Goal: Task Accomplishment & Management: Use online tool/utility

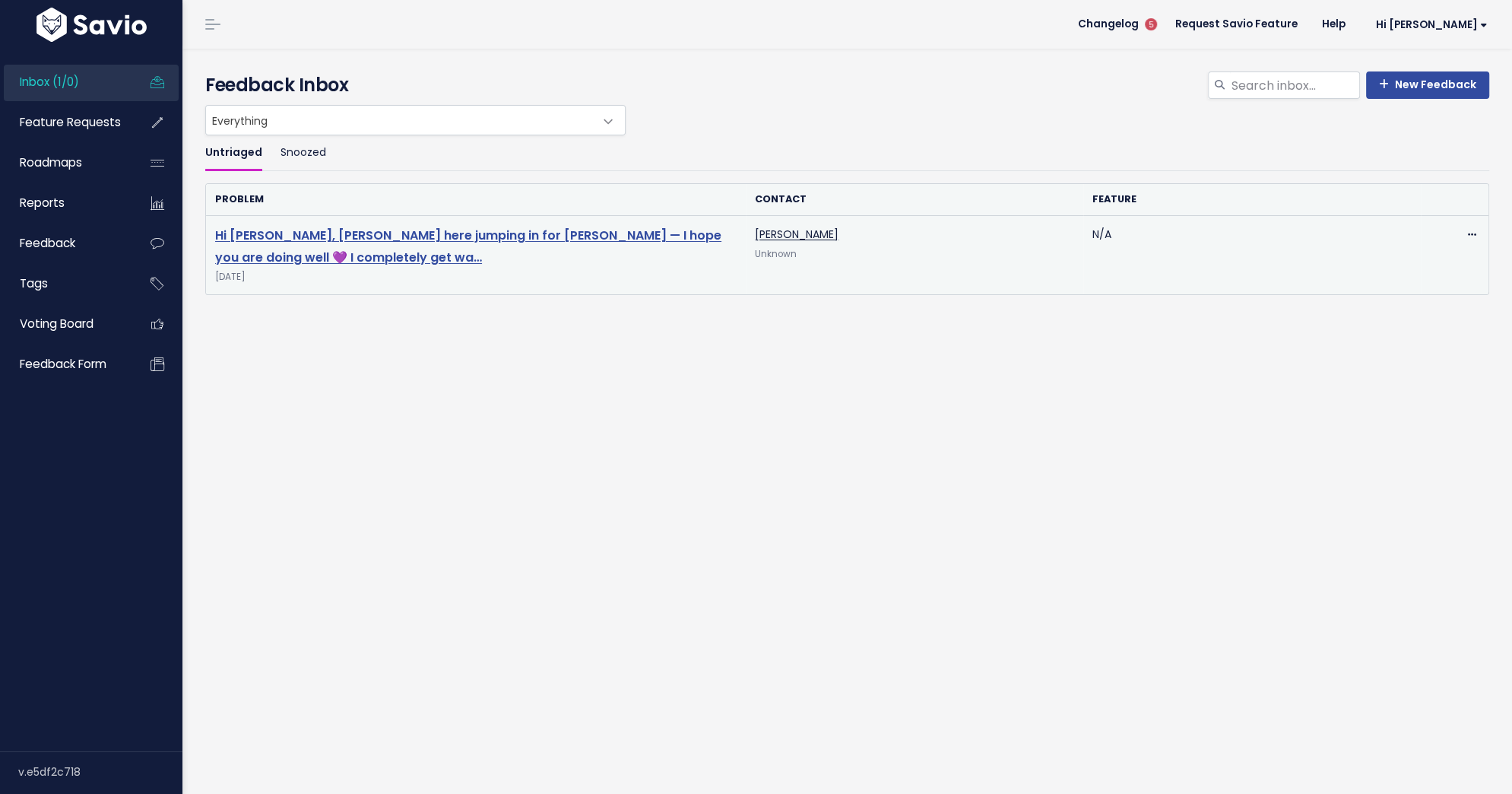
click at [386, 235] on link "Hi [PERSON_NAME], [PERSON_NAME] here jumping in for [PERSON_NAME] — I hope you …" at bounding box center [468, 245] width 507 height 39
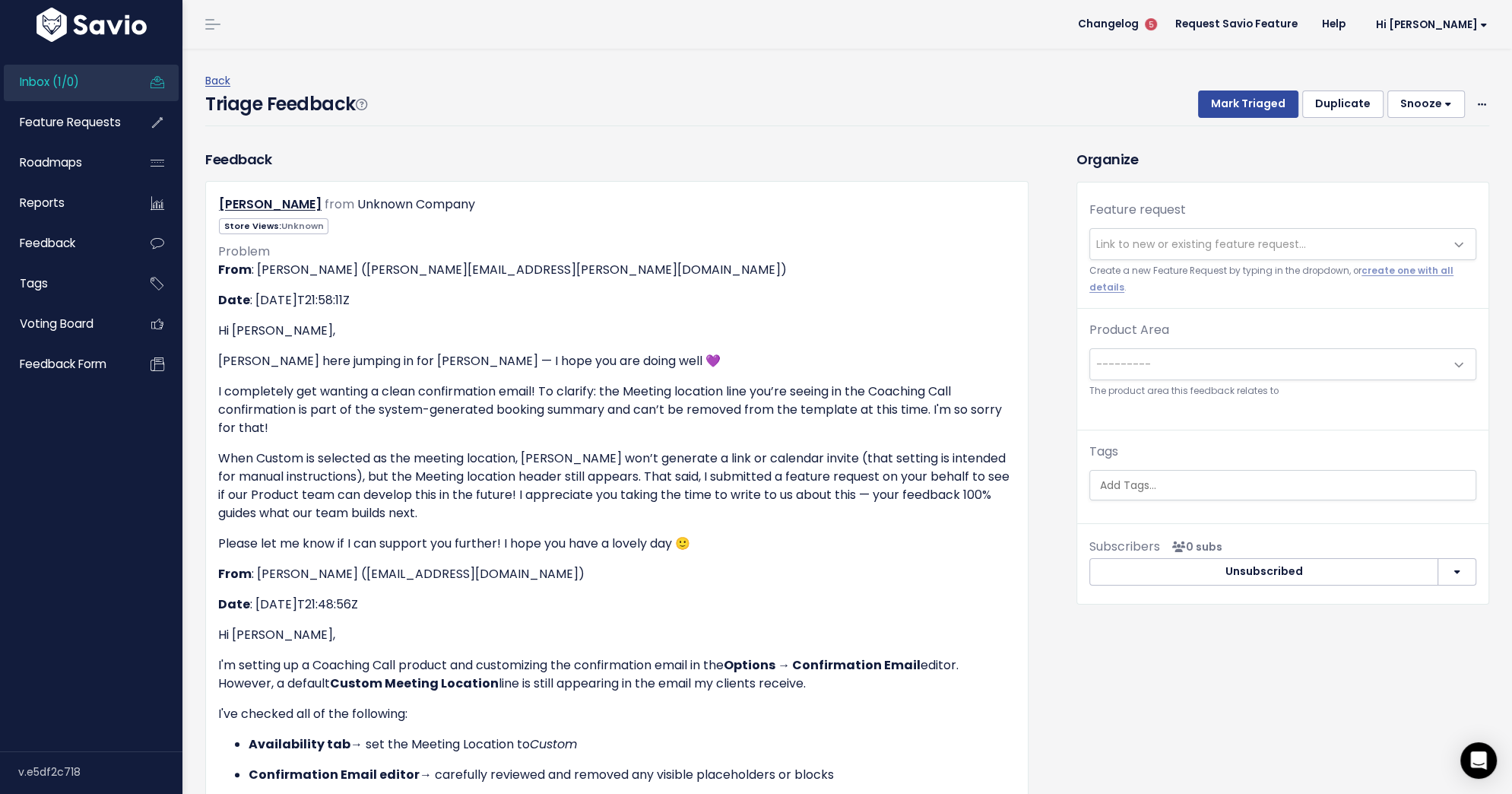
click at [1103, 243] on span "Link to new or existing feature request..." at bounding box center [1200, 244] width 209 height 15
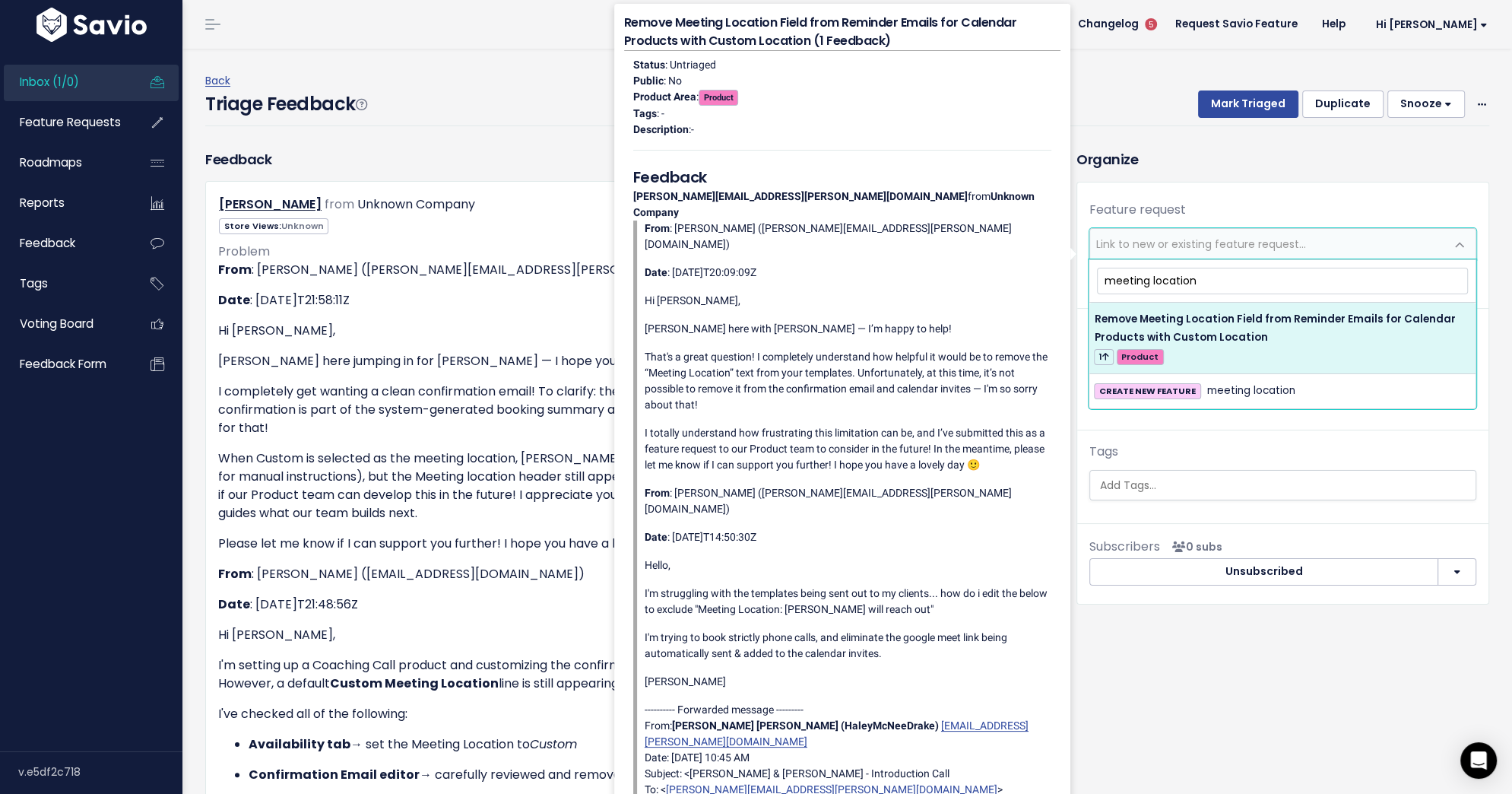
type input "meeting location"
select select "61036"
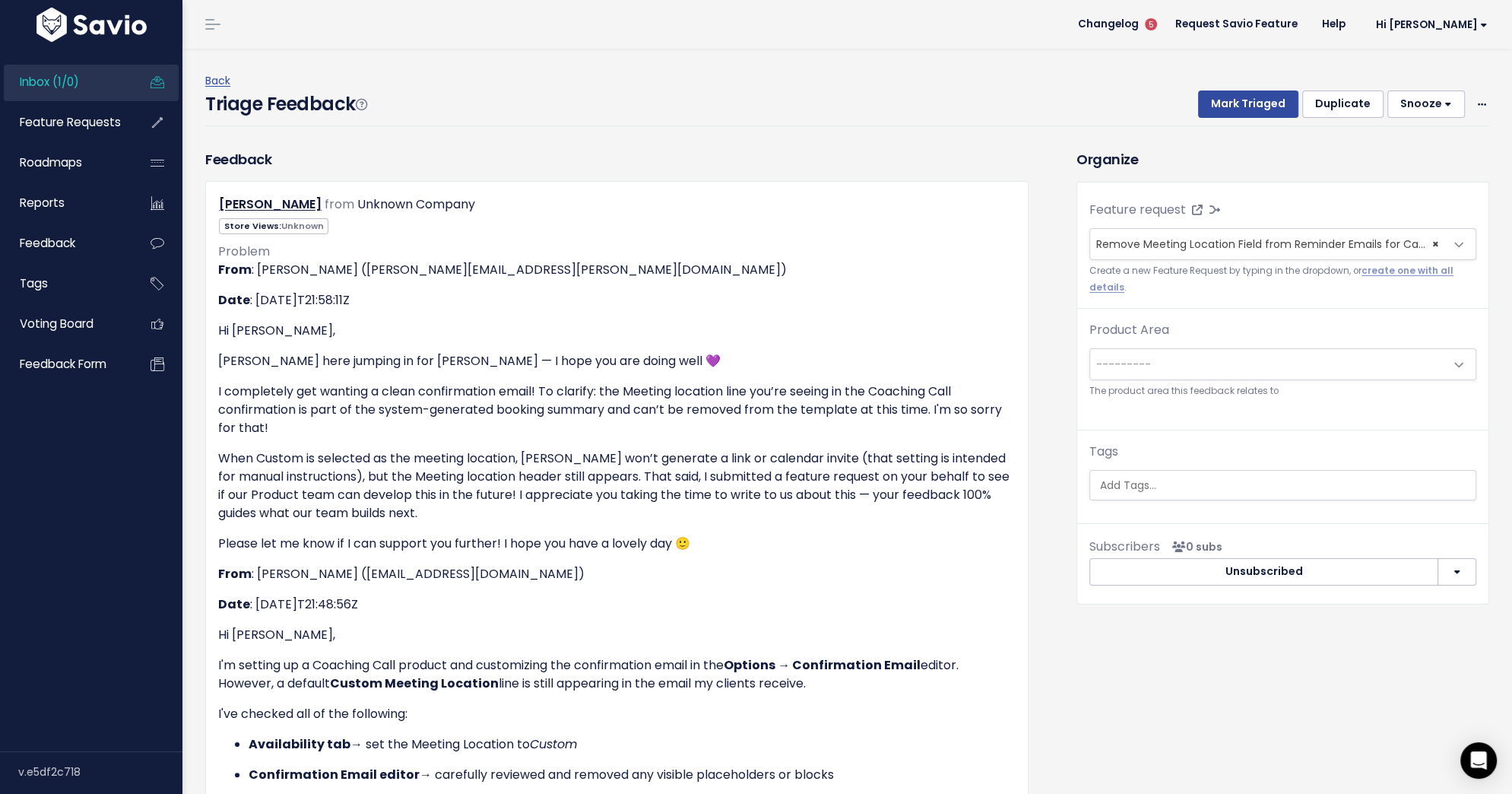
click at [1187, 359] on span "---------" at bounding box center [1267, 364] width 355 height 30
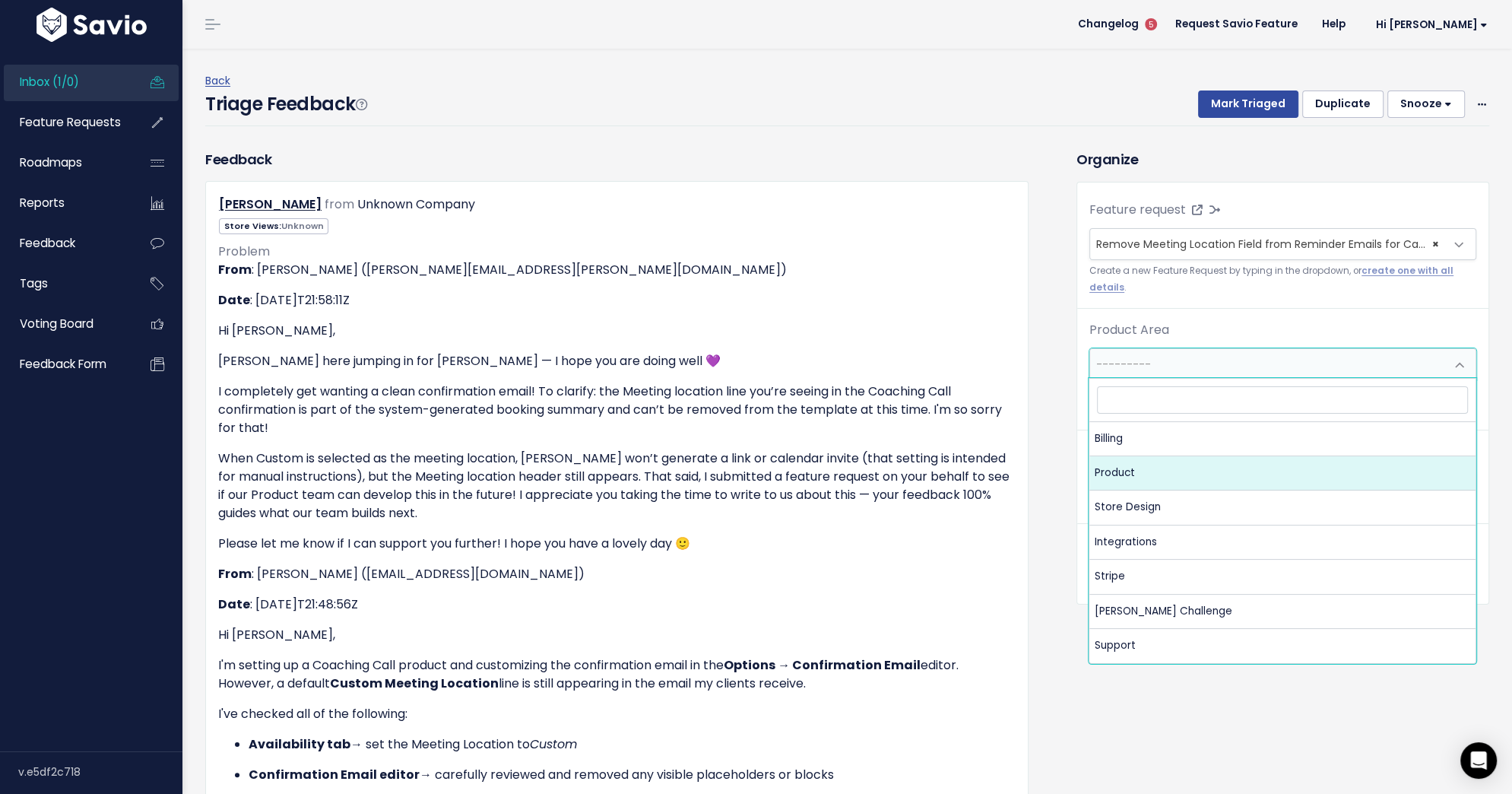
select select "MAIN:PRODUCT"
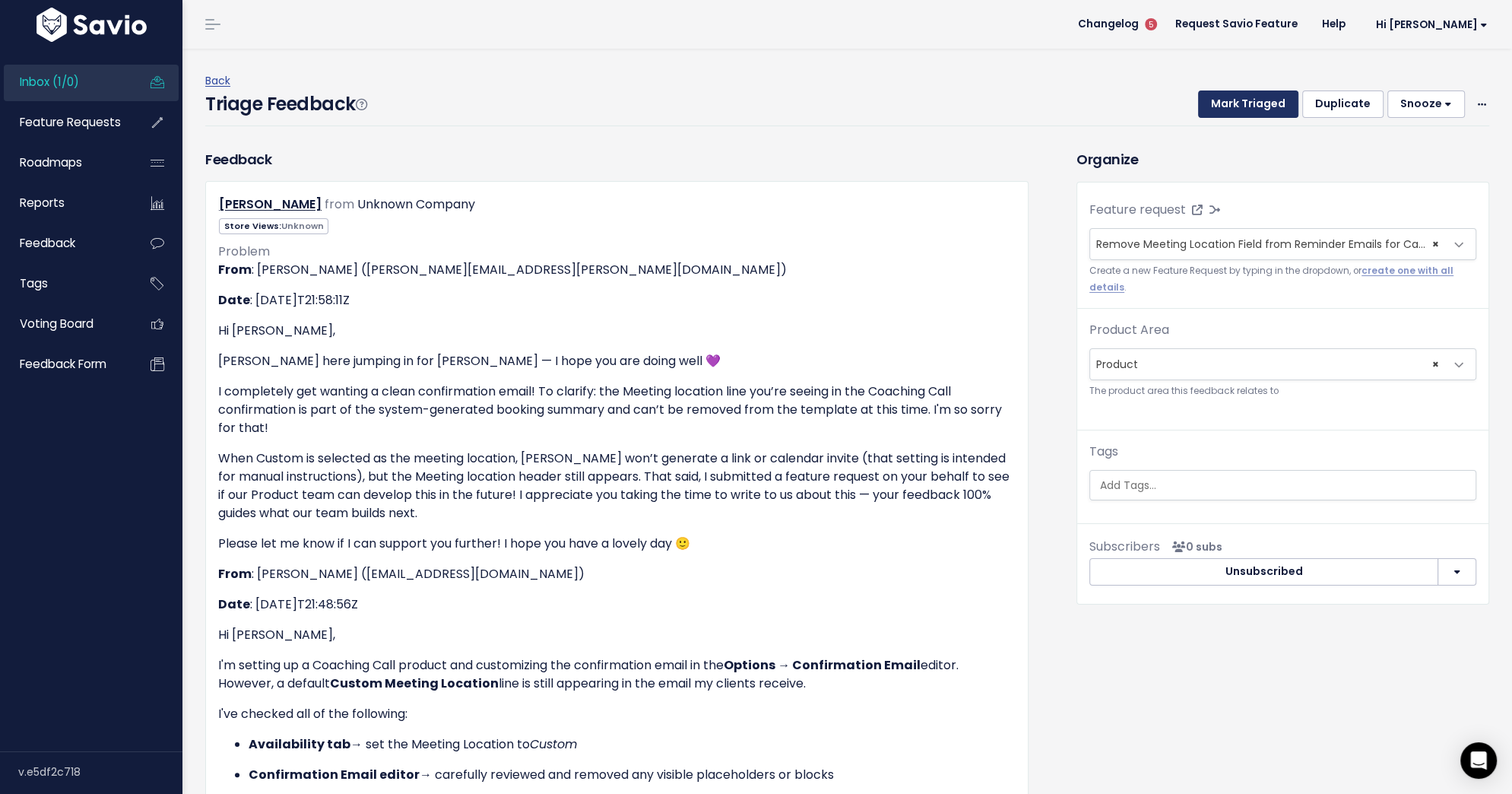
click at [1239, 105] on button "Mark Triaged" at bounding box center [1247, 104] width 100 height 28
